Goal: Information Seeking & Learning: Learn about a topic

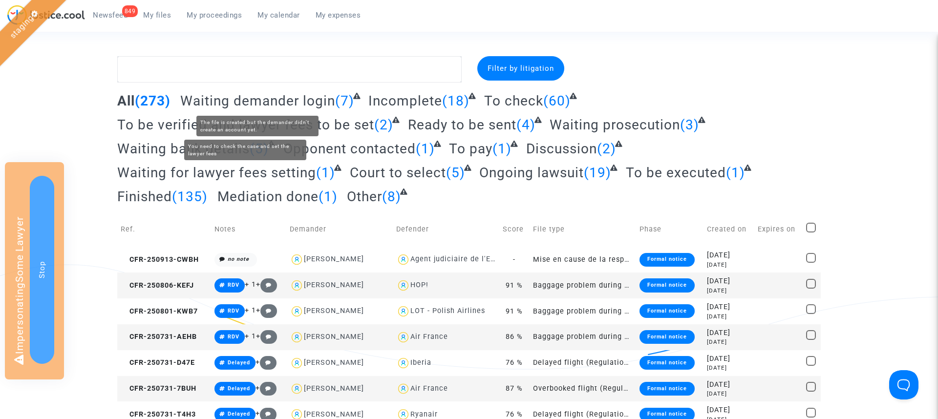
click at [309, 124] on span "To be verified and lawyer fees to be set" at bounding box center [245, 125] width 257 height 16
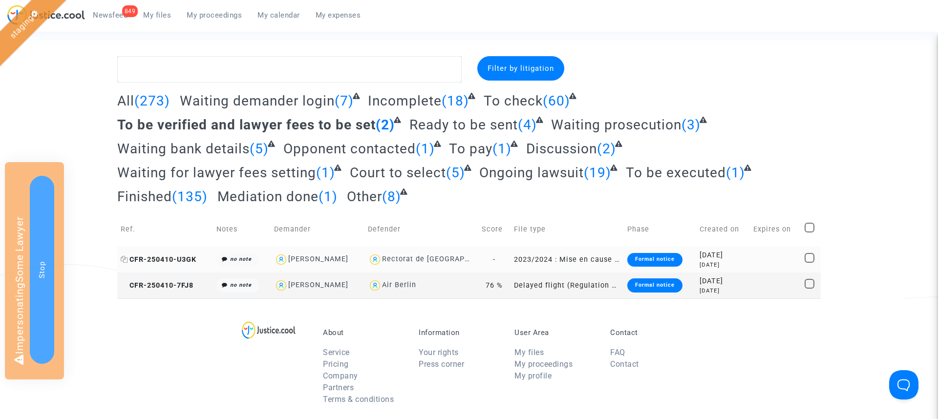
click at [177, 260] on span "CFR-250410-U3GK" at bounding box center [159, 260] width 76 height 8
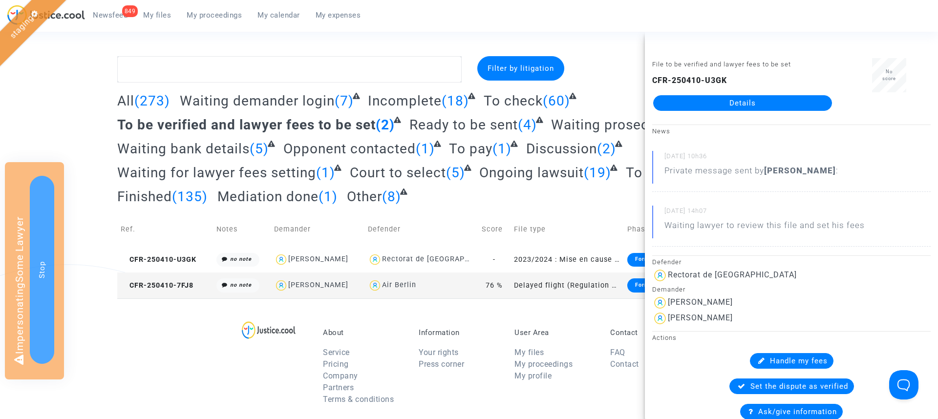
click at [787, 105] on link "Details" at bounding box center [742, 103] width 179 height 16
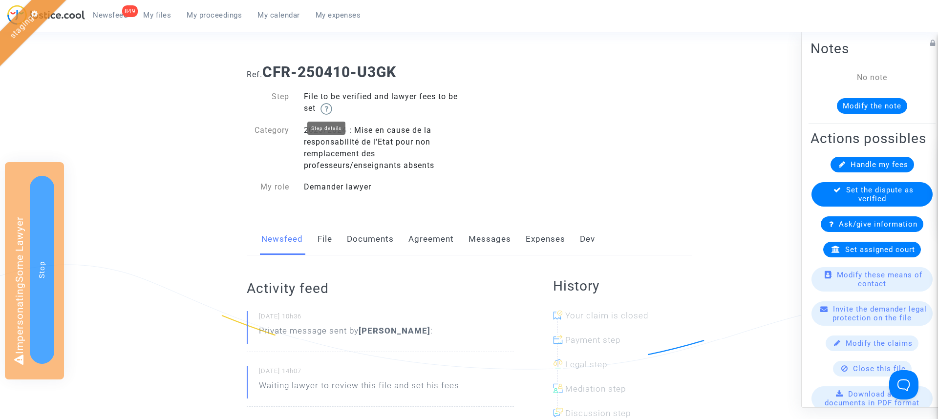
click at [329, 112] on img at bounding box center [327, 109] width 12 height 12
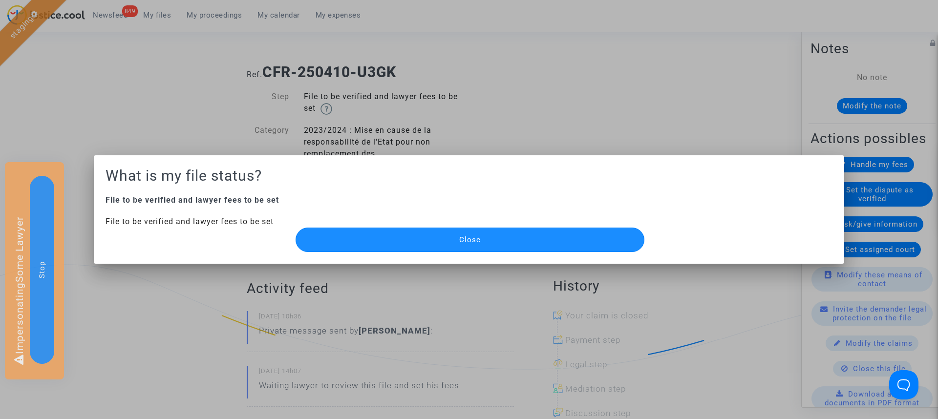
click at [421, 237] on button "Close" at bounding box center [470, 240] width 349 height 24
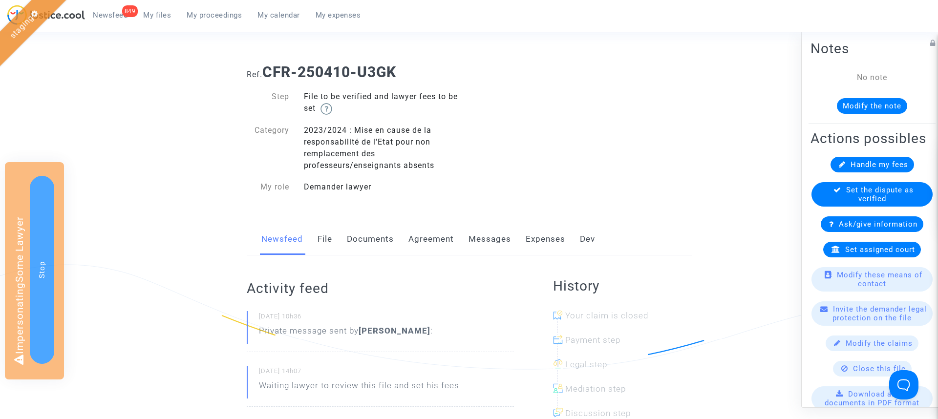
drag, startPoint x: 436, startPoint y: 166, endPoint x: 301, endPoint y: 124, distance: 140.8
click at [301, 125] on div "2023/2024 : Mise en cause de la responsabilité de l'Etat pour non remplacement …" at bounding box center [383, 148] width 172 height 47
click at [367, 147] on div "2023/2024 : Mise en cause de la responsabilité de l'Etat pour non remplacement …" at bounding box center [383, 148] width 172 height 47
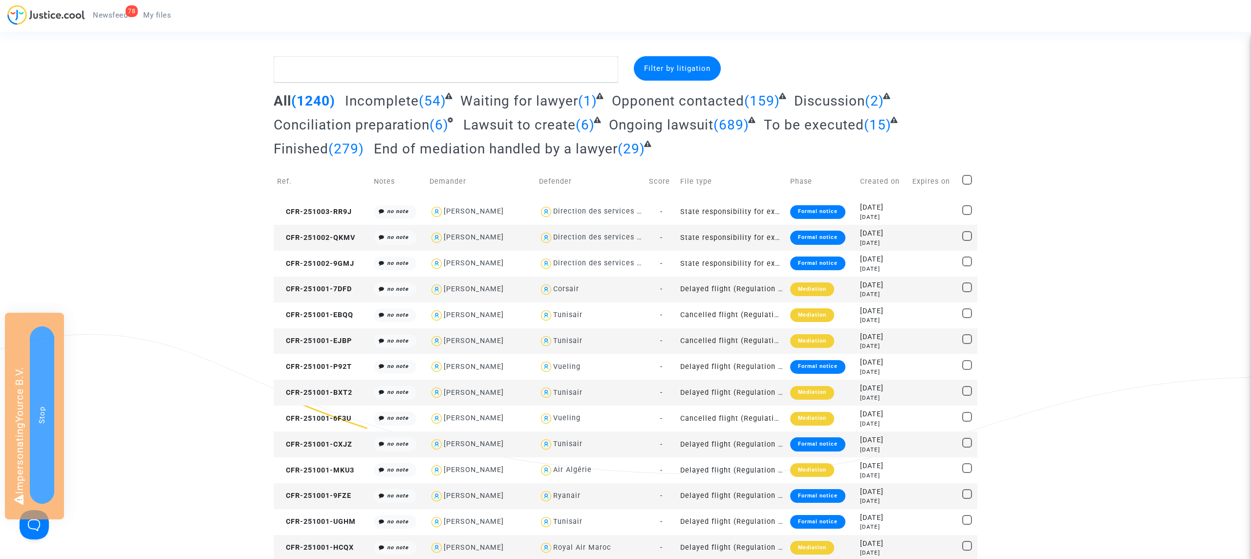
click at [660, 57] on div "Filter by litigation" at bounding box center [677, 68] width 87 height 24
